Goal: Check status: Check status

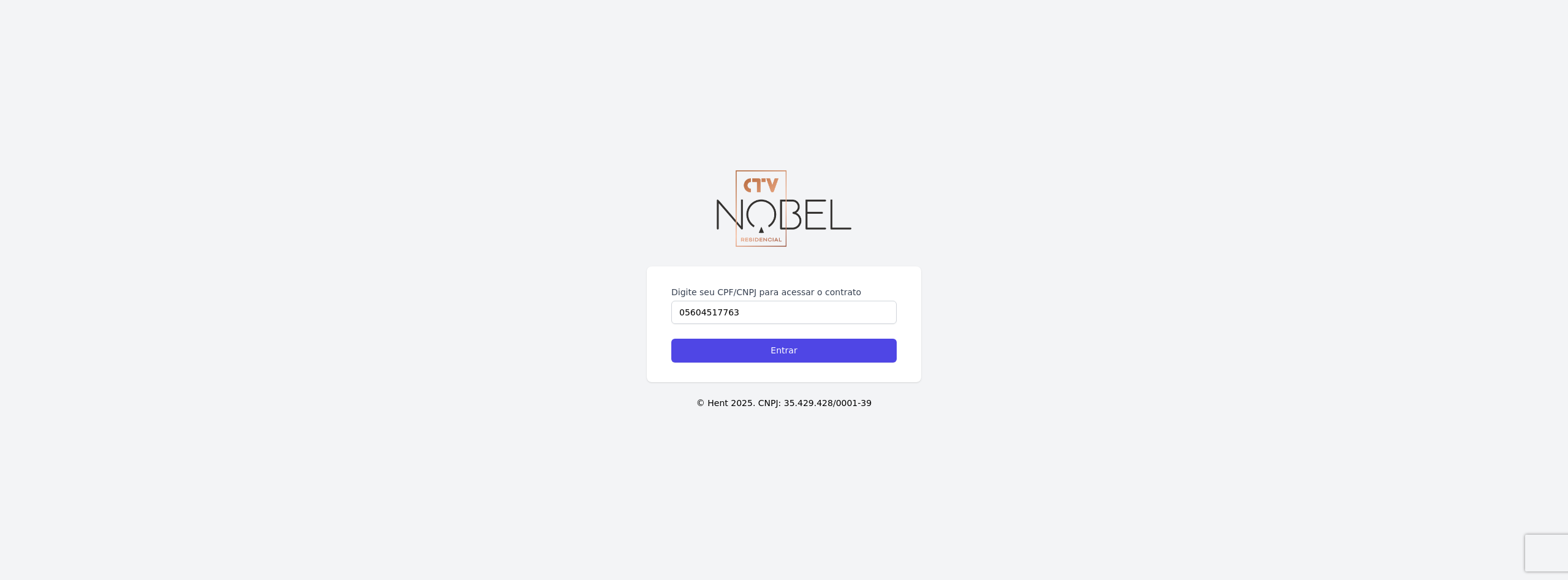
type input "05604517763"
click at [672, 338] on input "Entrar" at bounding box center [784, 350] width 226 height 24
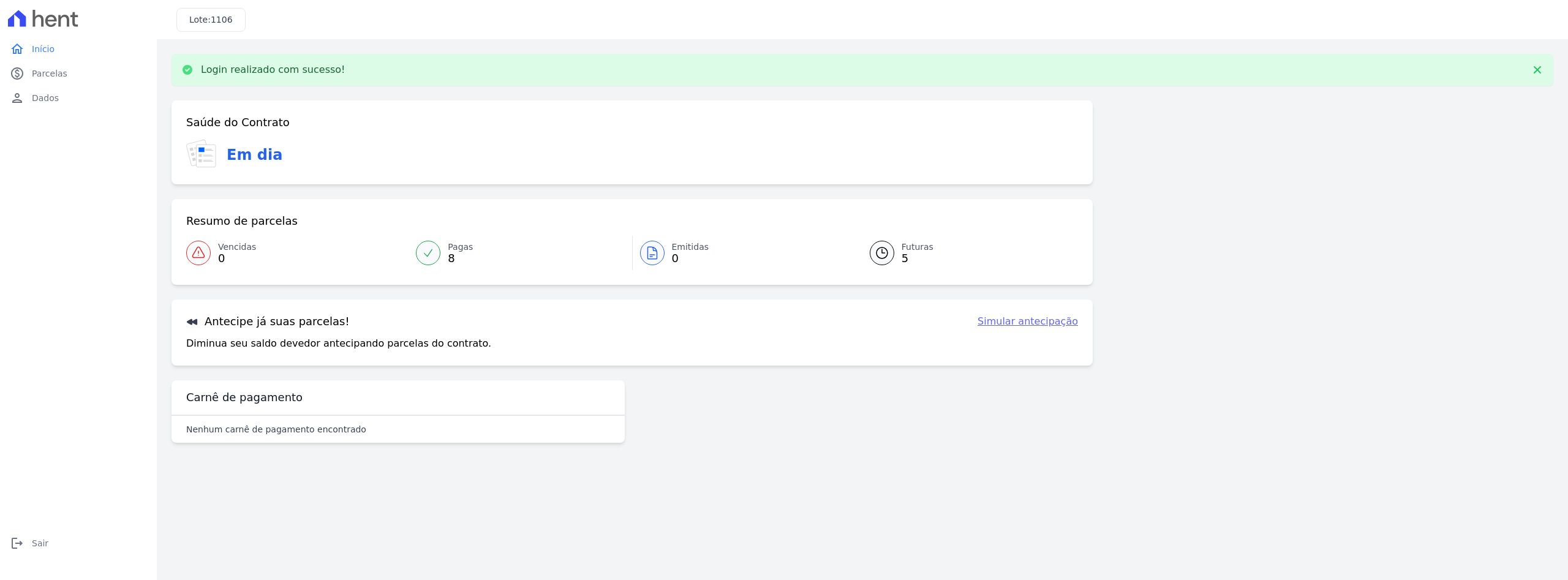
click at [902, 253] on span "5" at bounding box center [917, 258] width 32 height 10
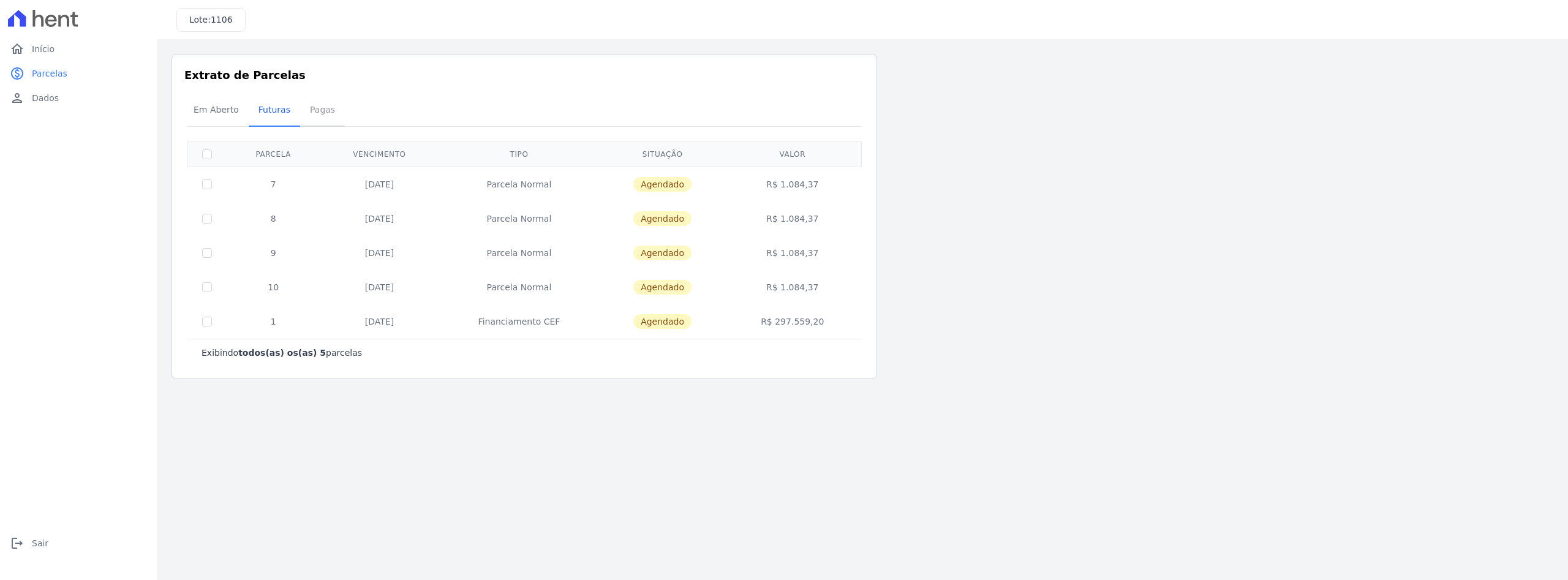
click at [321, 110] on span "Pagas" at bounding box center [323, 110] width 40 height 25
